Goal: Find specific page/section

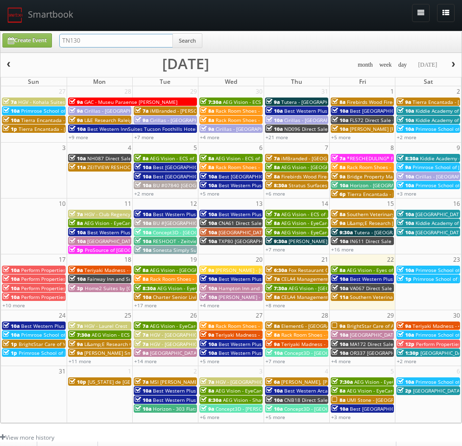
drag, startPoint x: 134, startPoint y: 38, endPoint x: -50, endPoint y: 40, distance: 183.9
click at [0, 40] on html "Smartbook Toggle Side Navigation Toggle Top Navigation ngarti ngarti Profile Lo…" at bounding box center [231, 313] width 462 height 626
type input "mo"
click at [87, 43] on input "mo" at bounding box center [116, 41] width 114 height 14
type input "mo575"
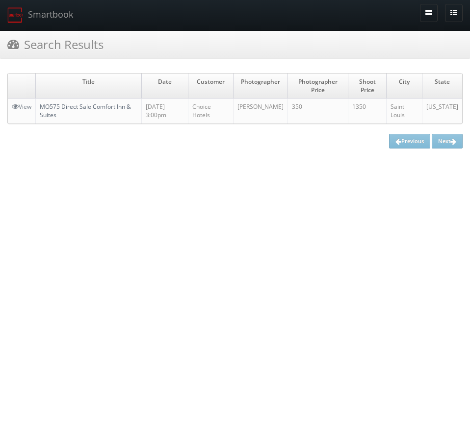
click at [102, 109] on link "MO575 Direct Sale Comfort Inn & Suites" at bounding box center [85, 110] width 91 height 17
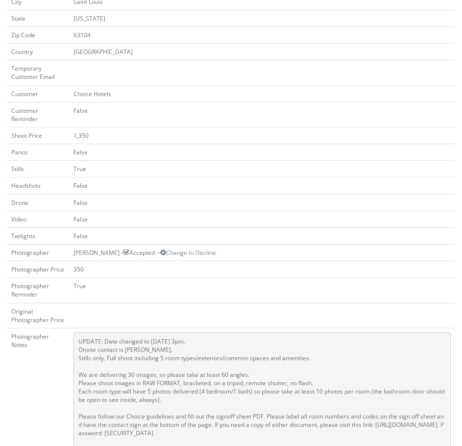
scroll to position [294, 0]
